Goal: Transaction & Acquisition: Purchase product/service

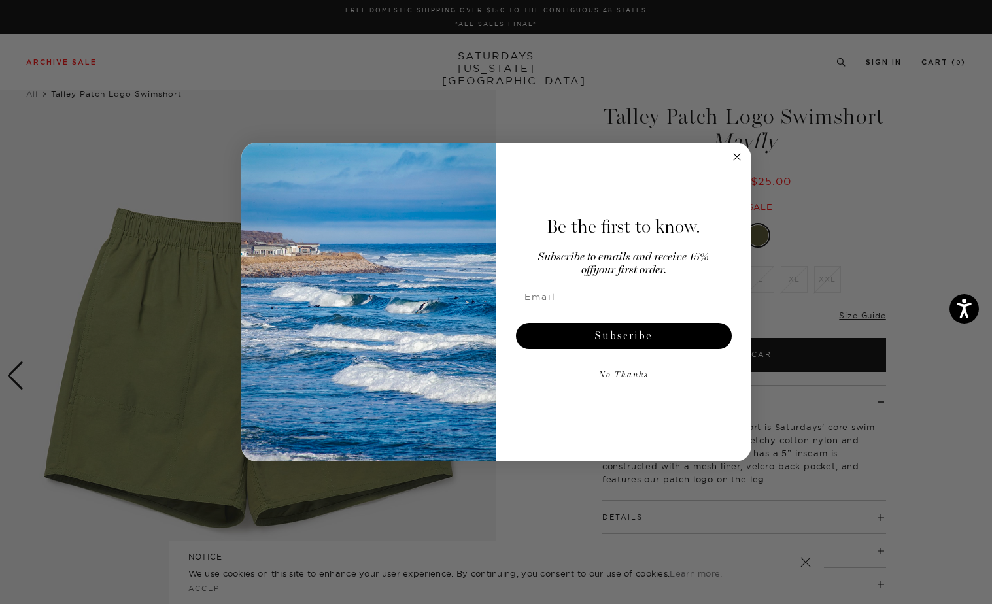
click at [829, 233] on div "Close dialog Be the first to know. Subscribe to emails and receive 15% off your…" at bounding box center [496, 302] width 992 height 604
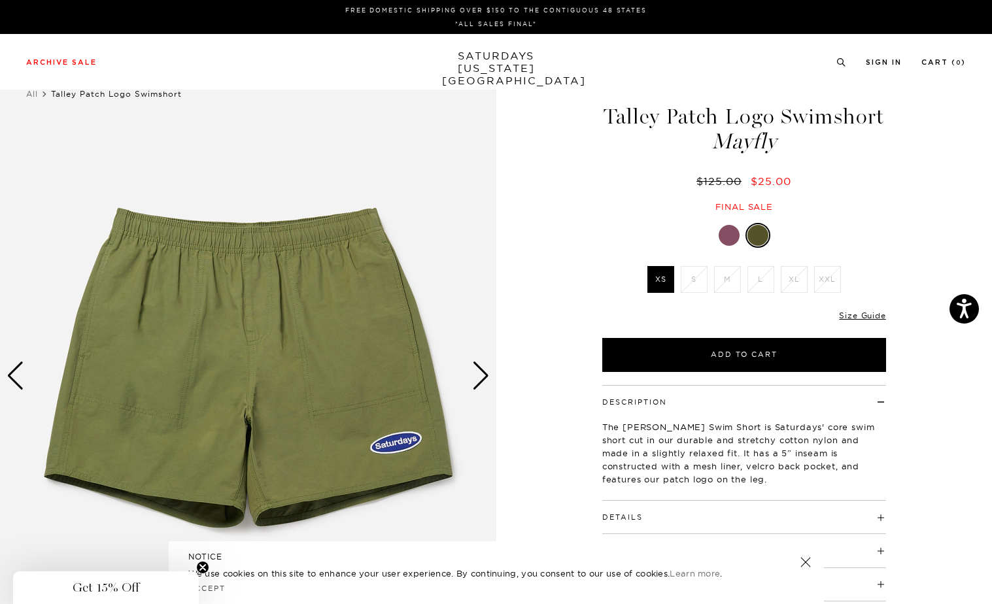
click at [472, 362] on div "Next slide" at bounding box center [481, 376] width 18 height 29
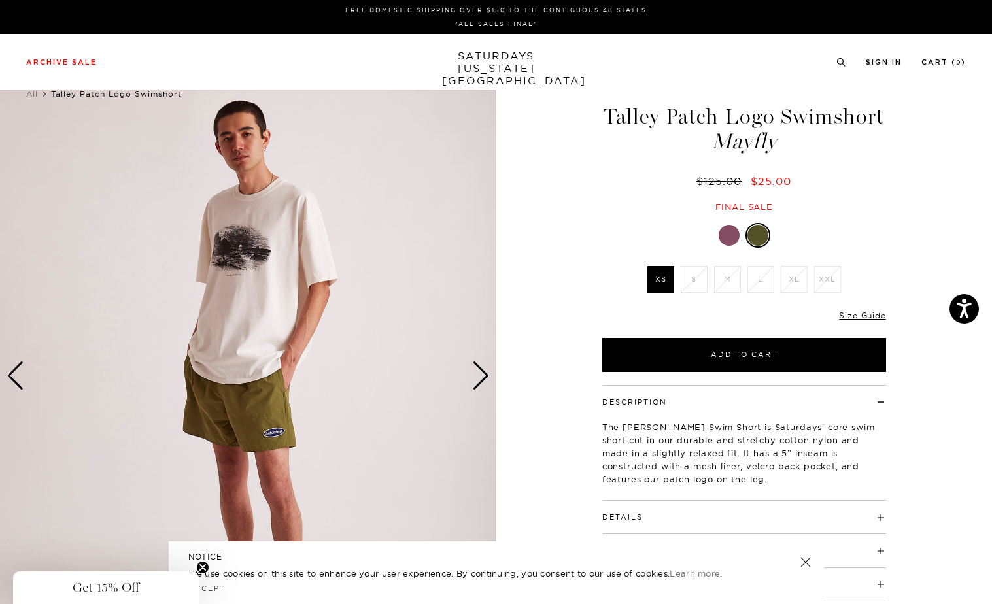
click at [472, 362] on div "Next slide" at bounding box center [481, 376] width 18 height 29
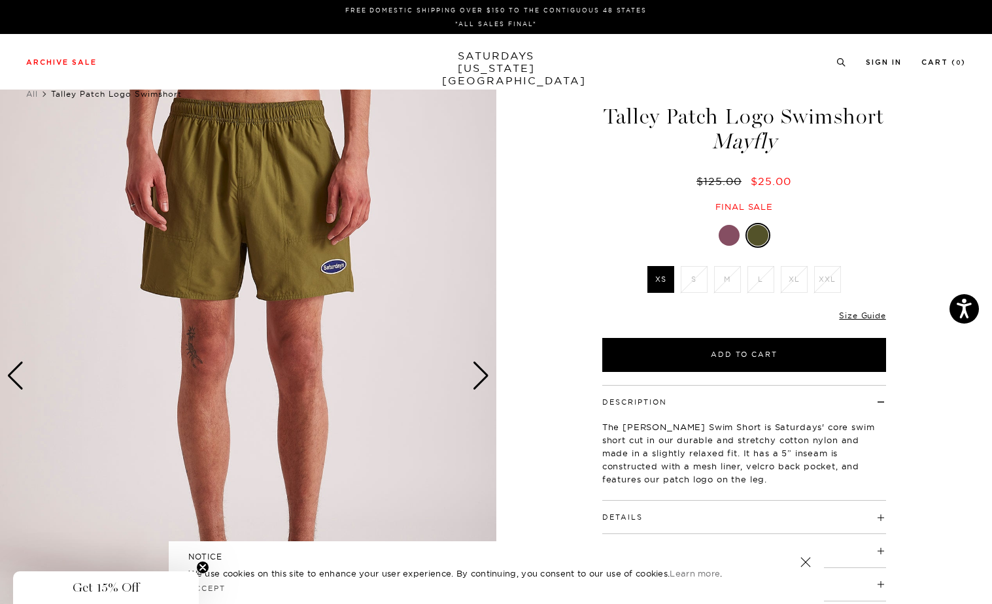
click at [729, 240] on div at bounding box center [729, 235] width 21 height 21
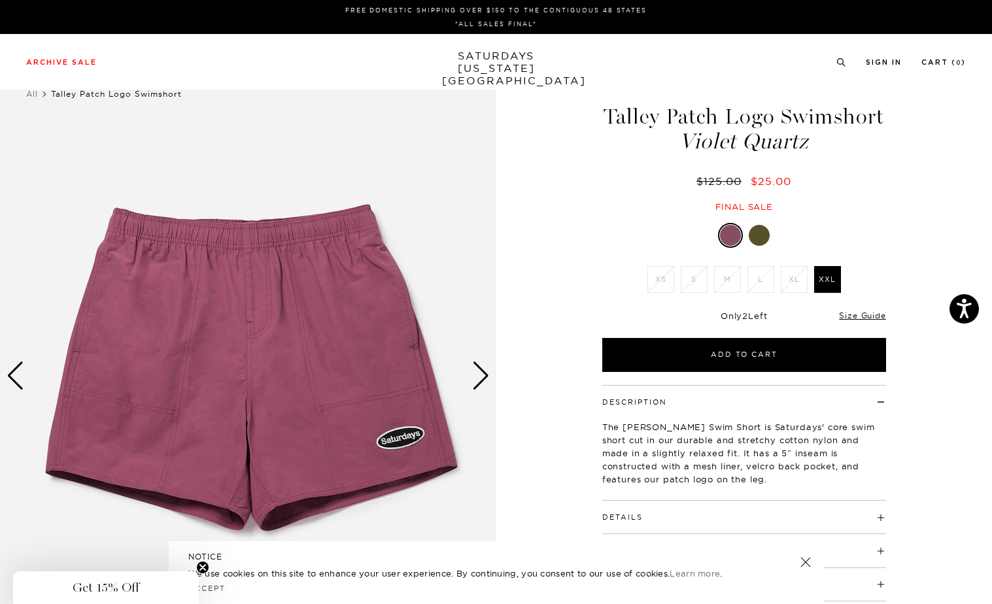
click at [477, 374] on div "Next slide" at bounding box center [481, 376] width 18 height 29
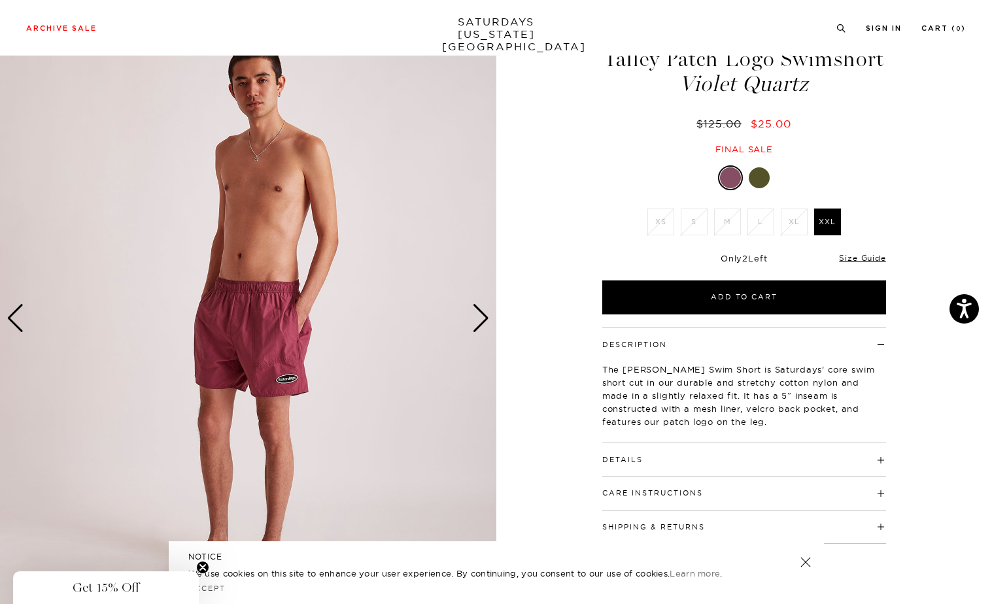
scroll to position [68, 0]
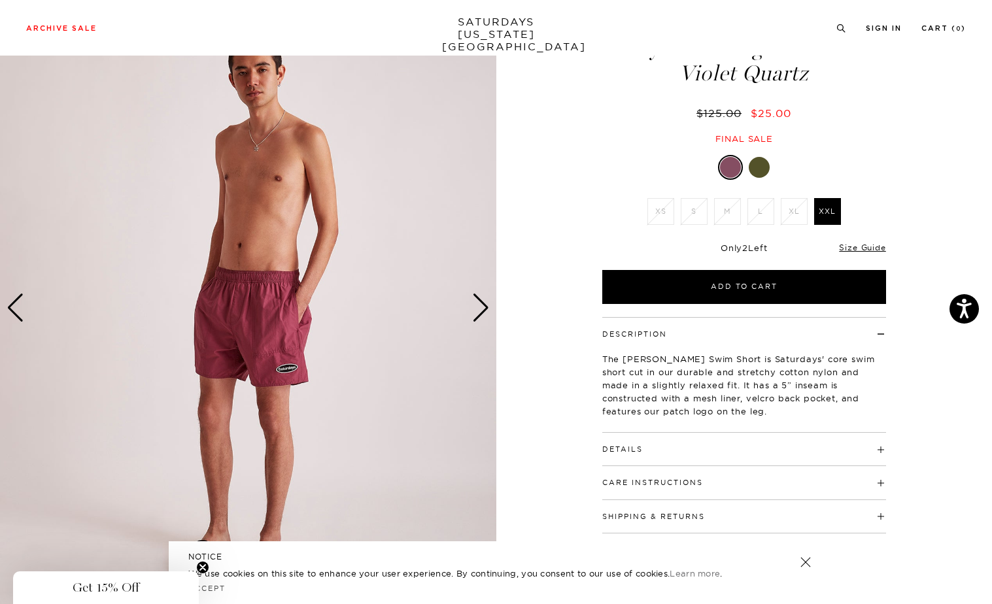
click at [482, 304] on div "Next slide" at bounding box center [481, 308] width 18 height 29
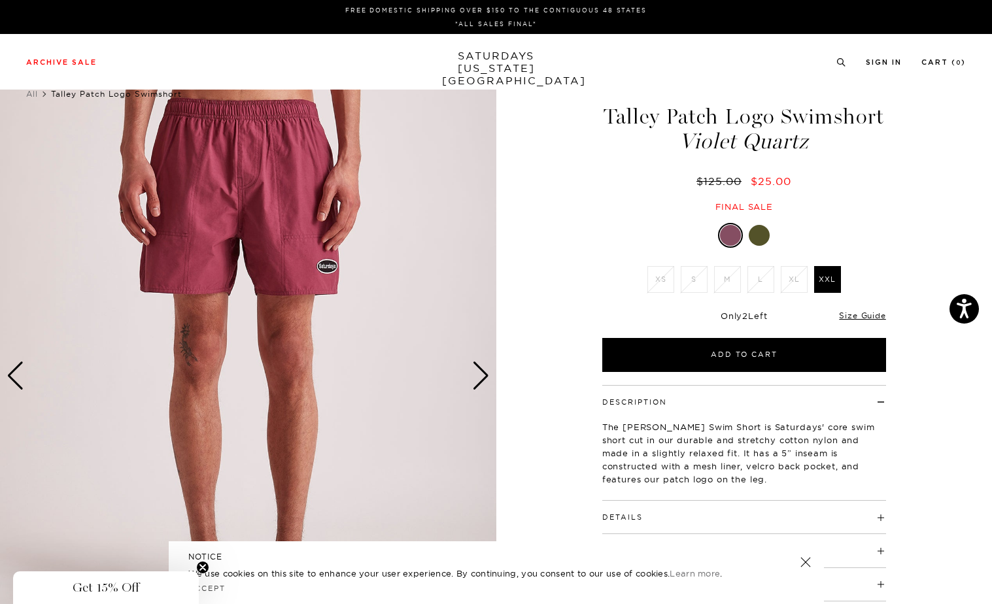
scroll to position [0, 0]
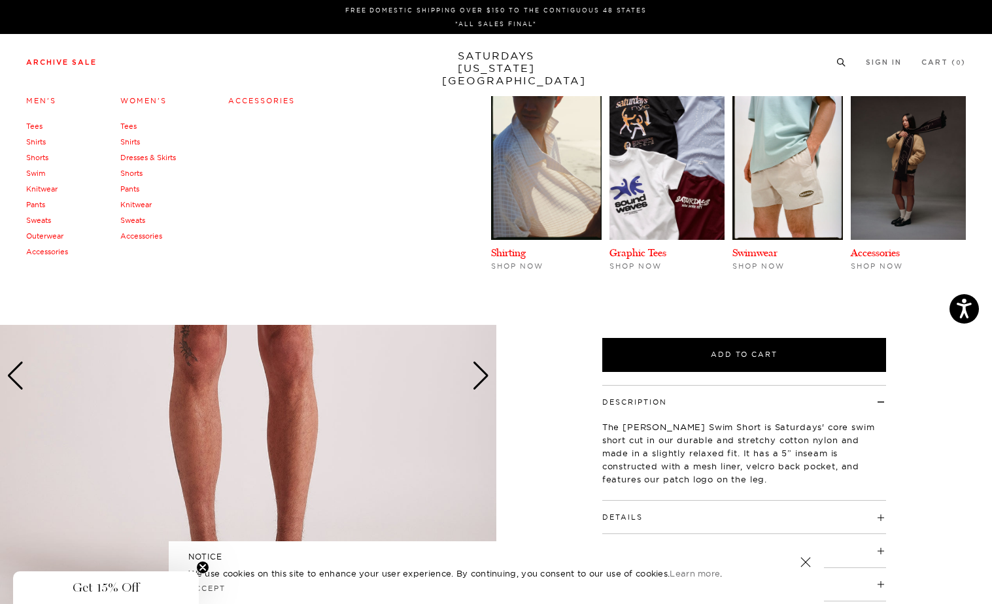
click at [40, 159] on link "Shorts" at bounding box center [37, 157] width 22 height 9
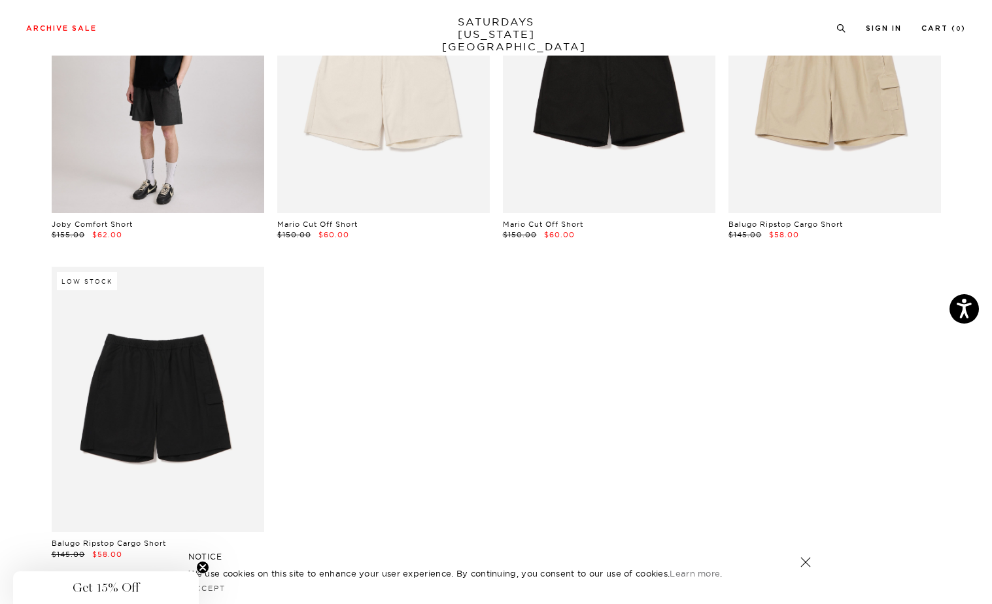
scroll to position [897, 0]
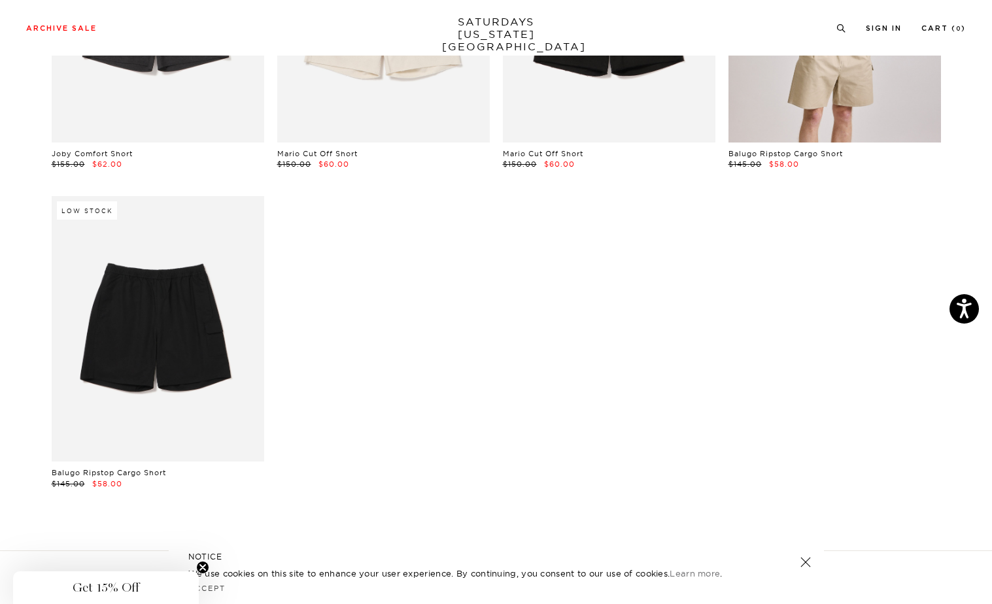
click at [844, 66] on link at bounding box center [835, 10] width 213 height 266
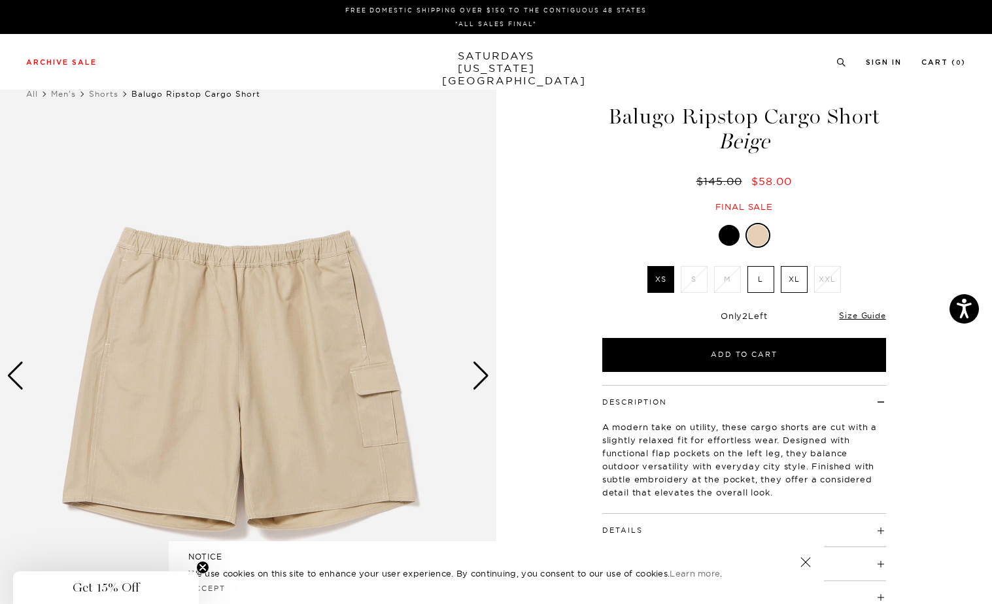
click at [482, 375] on div "Next slide" at bounding box center [481, 376] width 18 height 29
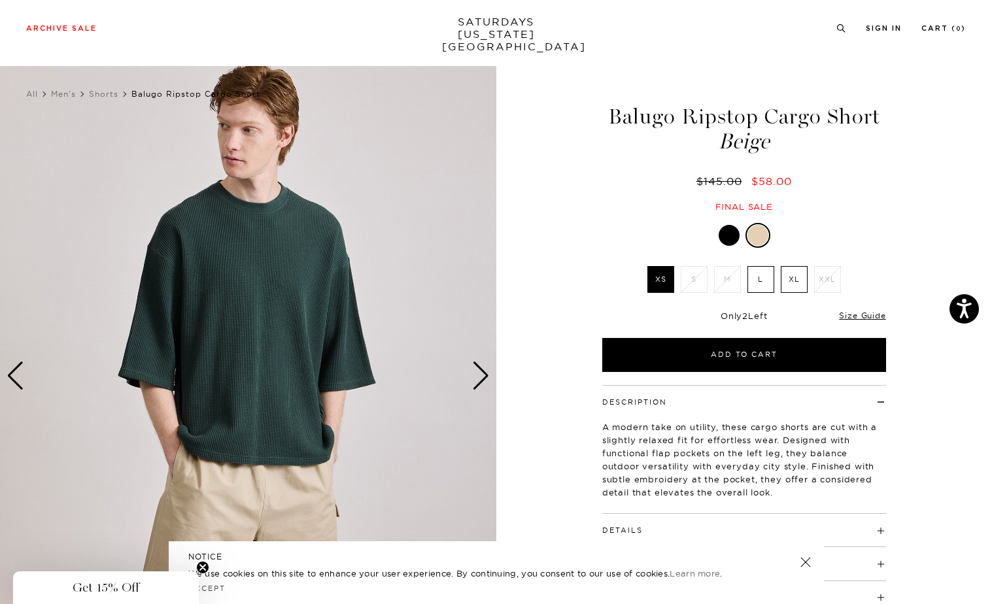
scroll to position [127, 0]
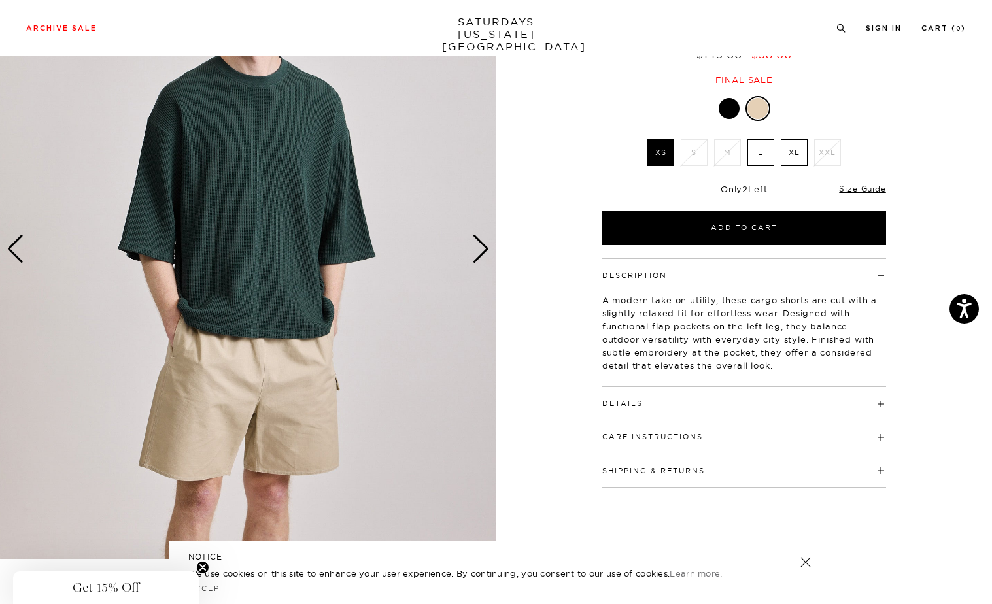
click at [478, 245] on div "Next slide" at bounding box center [481, 249] width 18 height 29
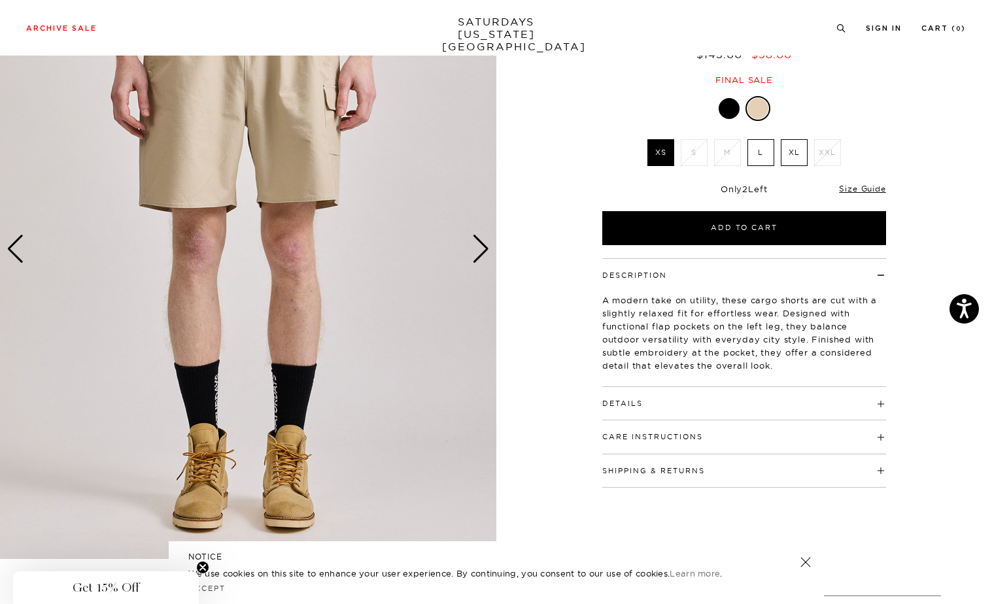
scroll to position [29, 0]
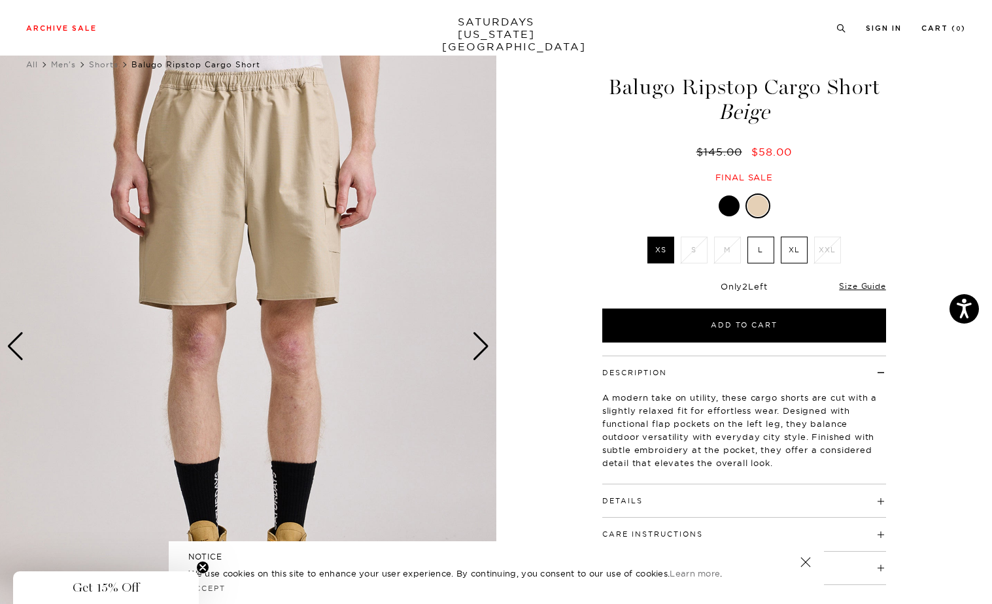
click at [729, 199] on div at bounding box center [729, 206] width 21 height 21
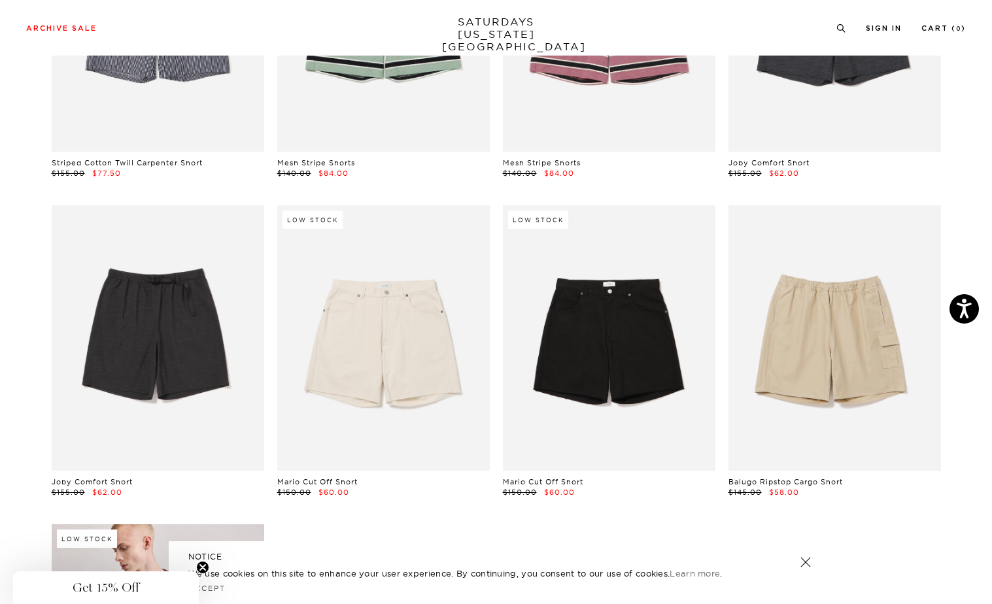
scroll to position [563, 0]
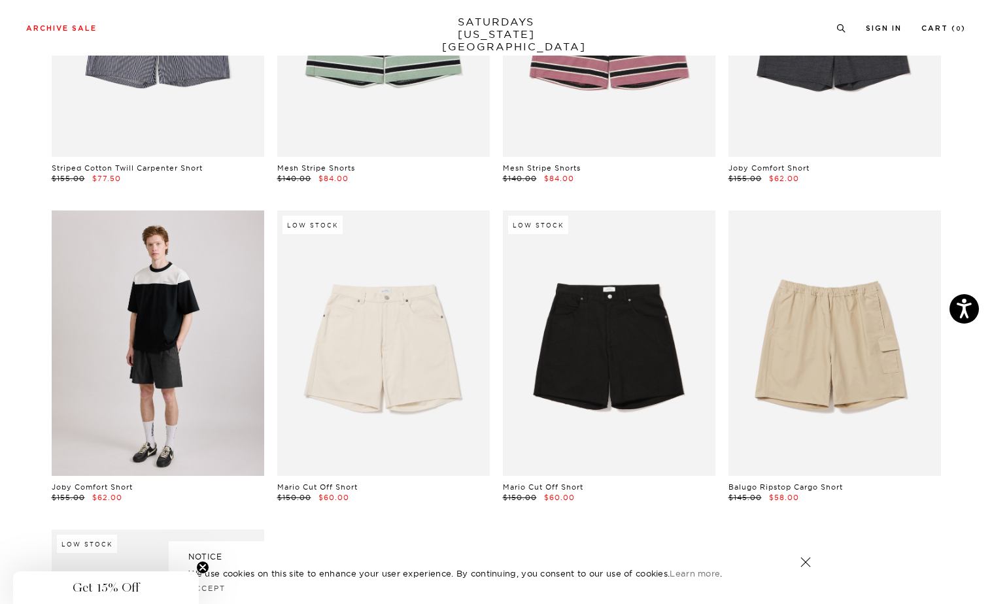
click at [128, 370] on link at bounding box center [158, 344] width 213 height 266
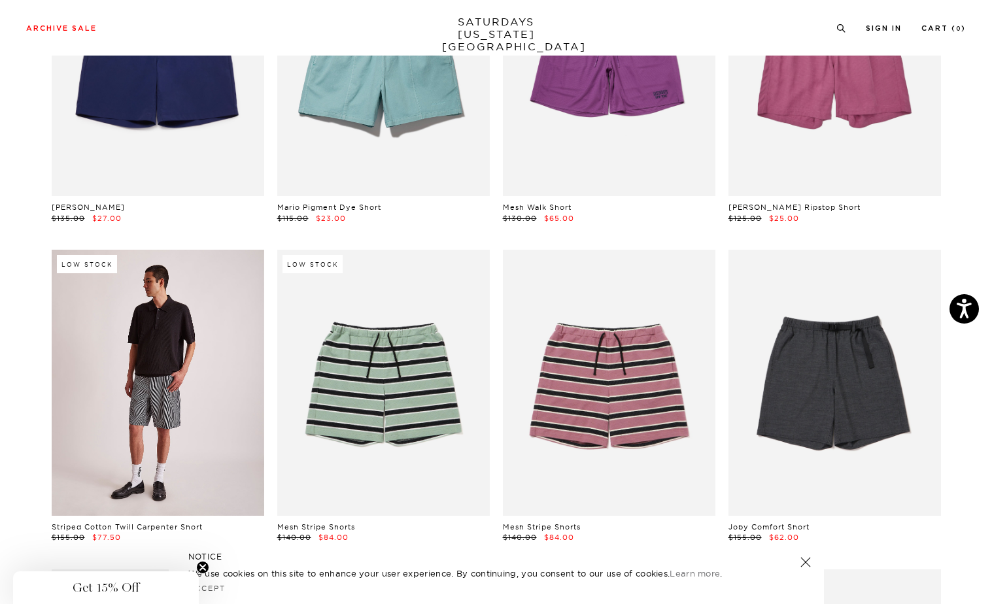
scroll to position [215, 1]
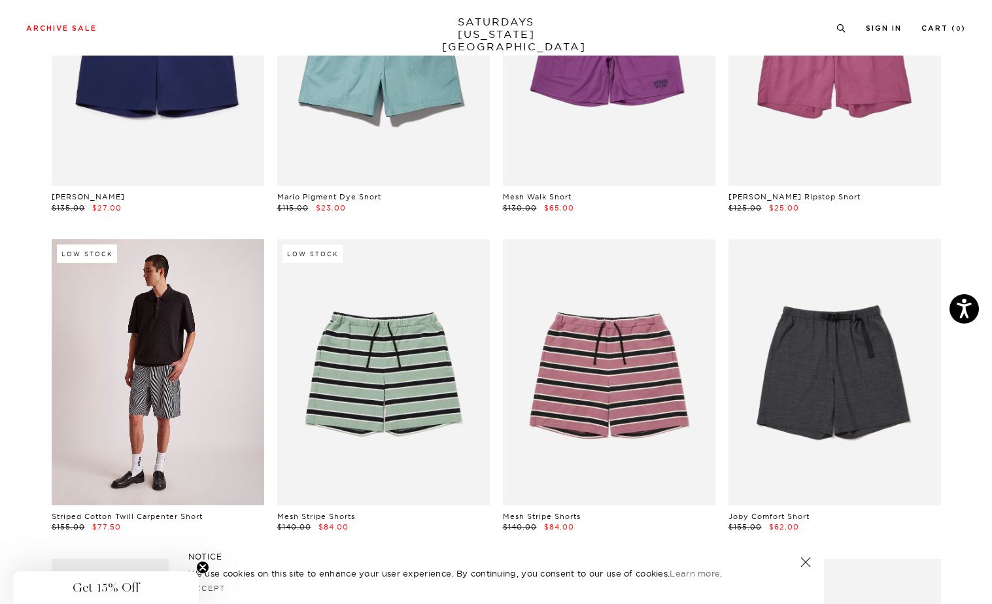
click at [164, 367] on link at bounding box center [158, 372] width 213 height 266
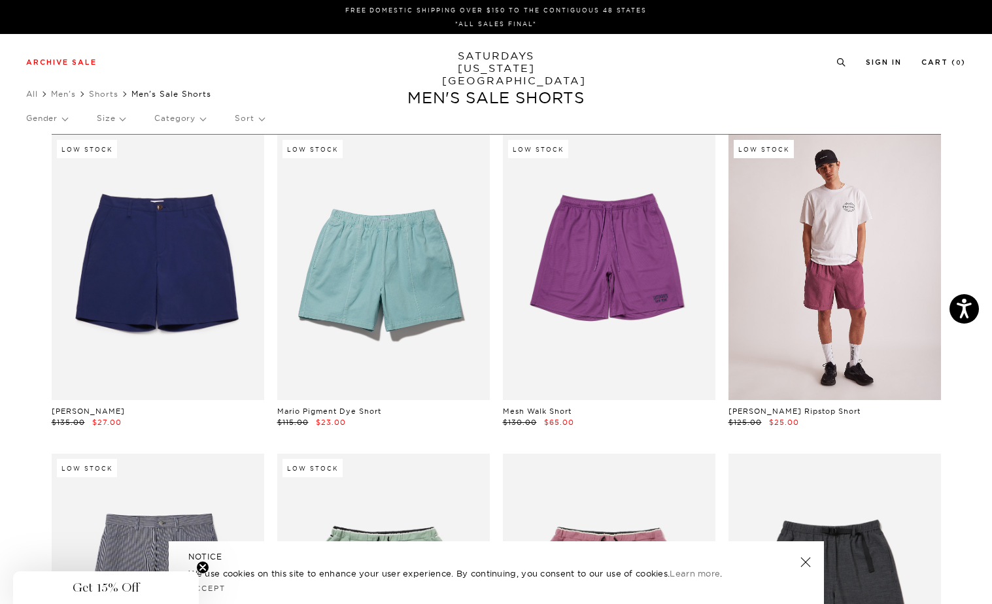
scroll to position [0, 1]
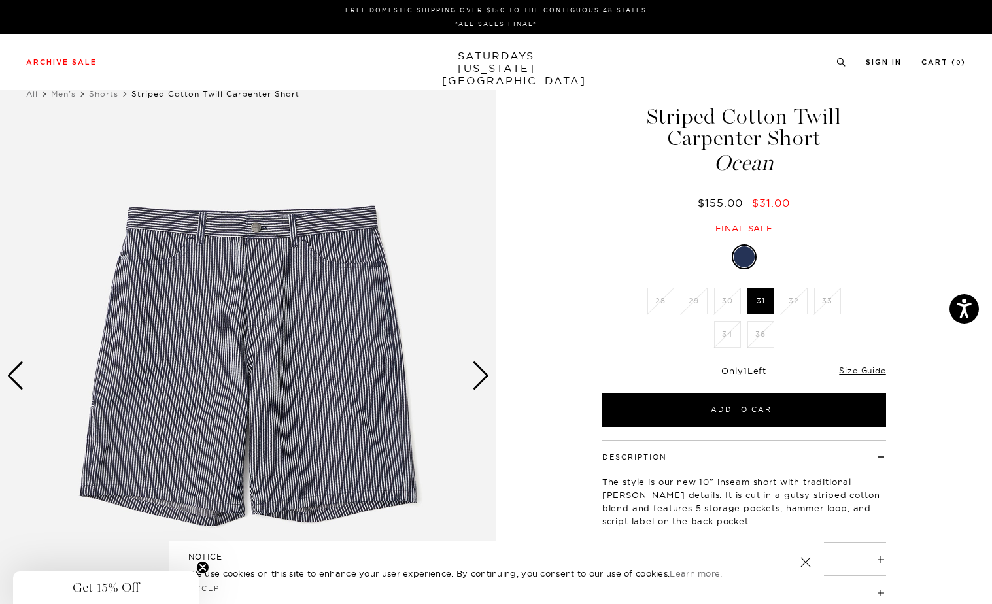
click at [481, 379] on div "Next slide" at bounding box center [481, 376] width 18 height 29
